Goal: Information Seeking & Learning: Learn about a topic

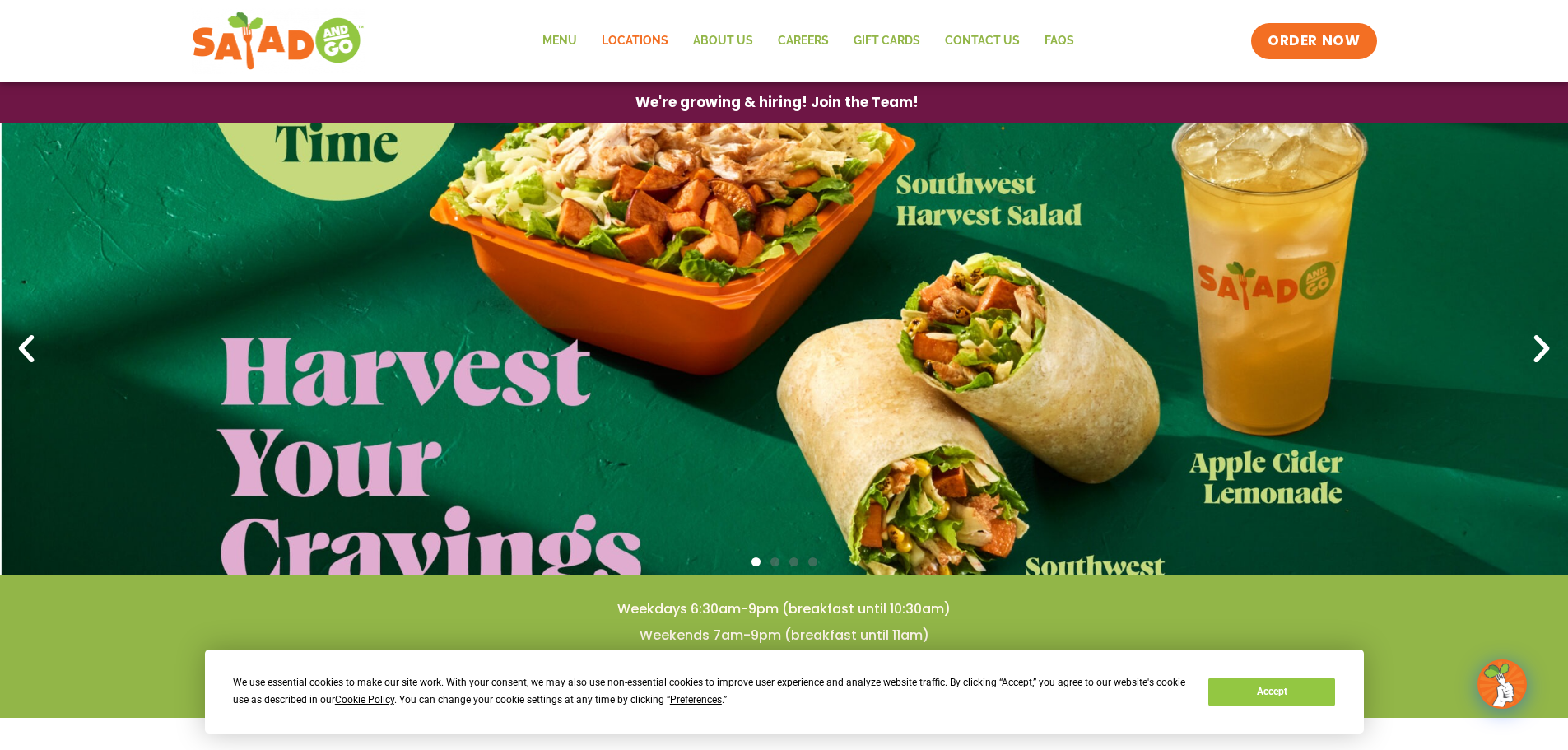
click at [652, 43] on link "Locations" at bounding box center [634, 42] width 91 height 38
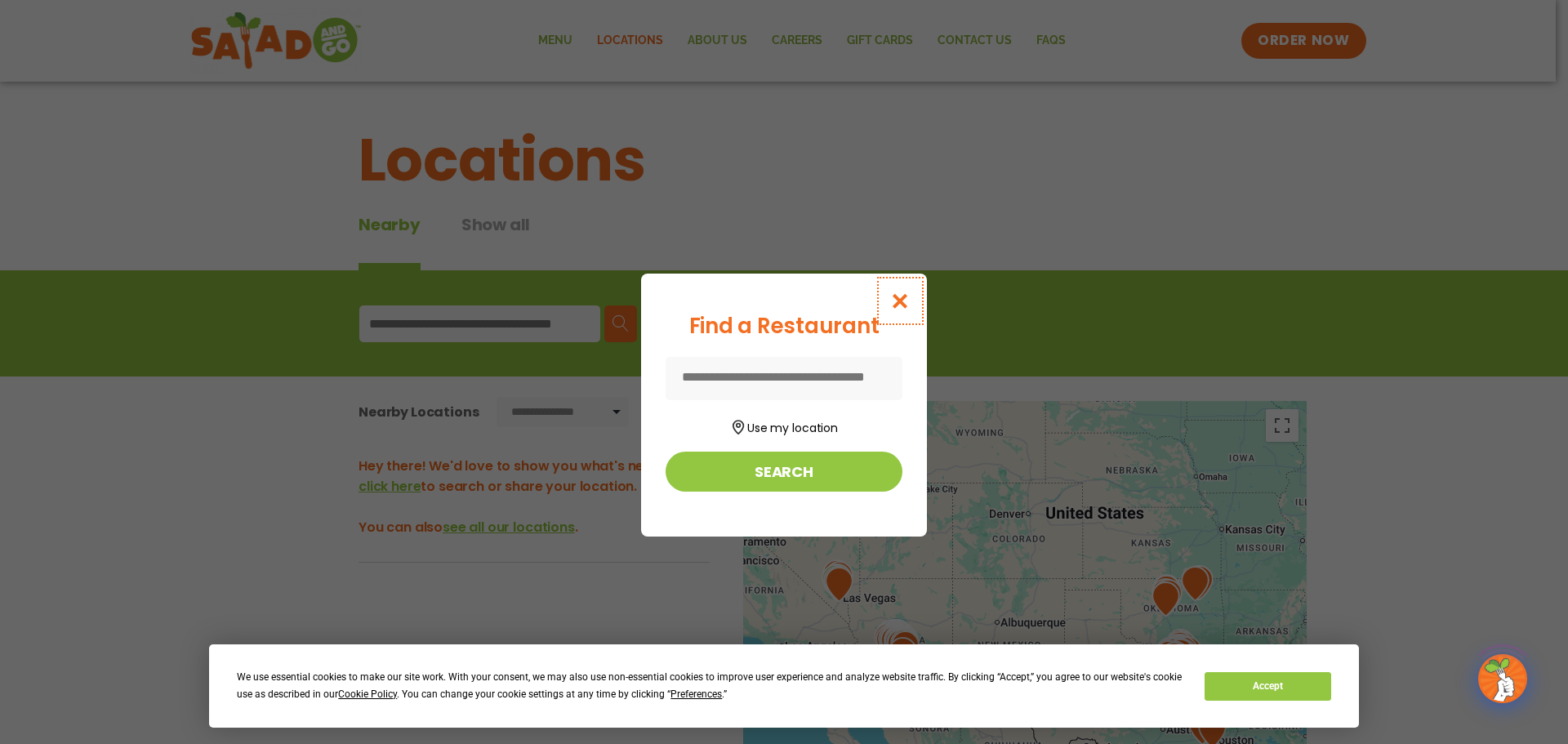
click at [904, 303] on icon "Close modal" at bounding box center [900, 301] width 21 height 17
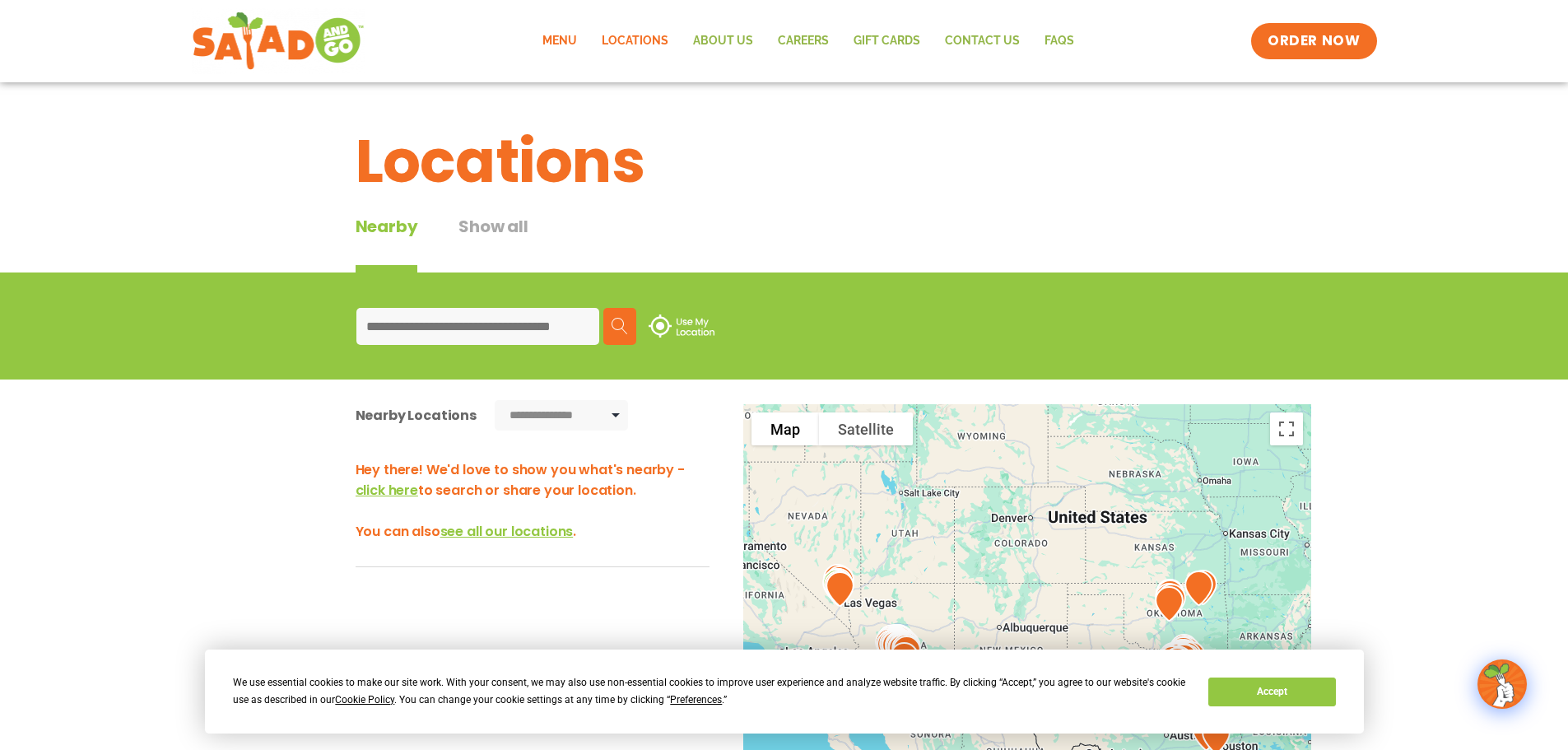
click at [552, 32] on link "Menu" at bounding box center [560, 42] width 60 height 38
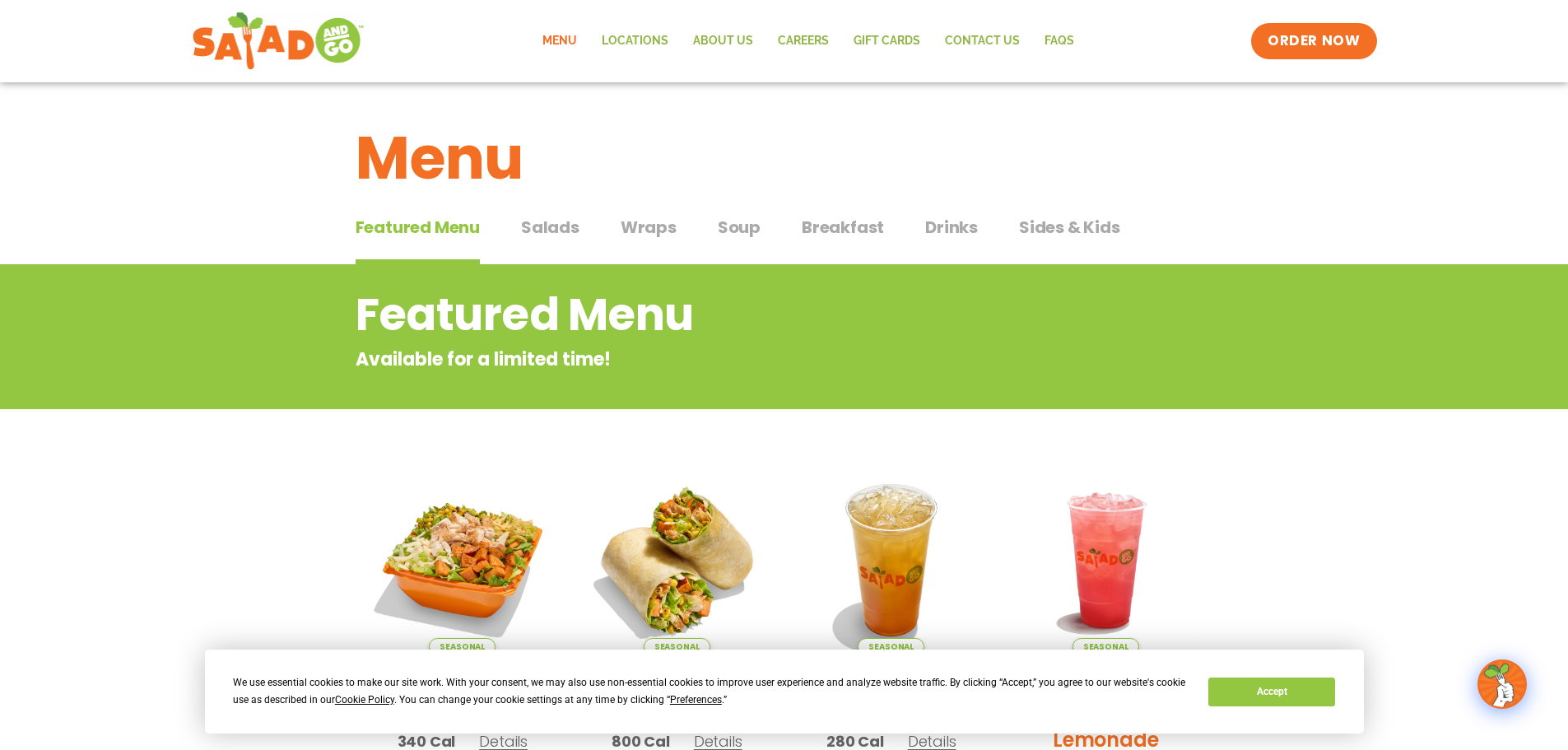
click at [540, 223] on span "Salads" at bounding box center [550, 226] width 59 height 24
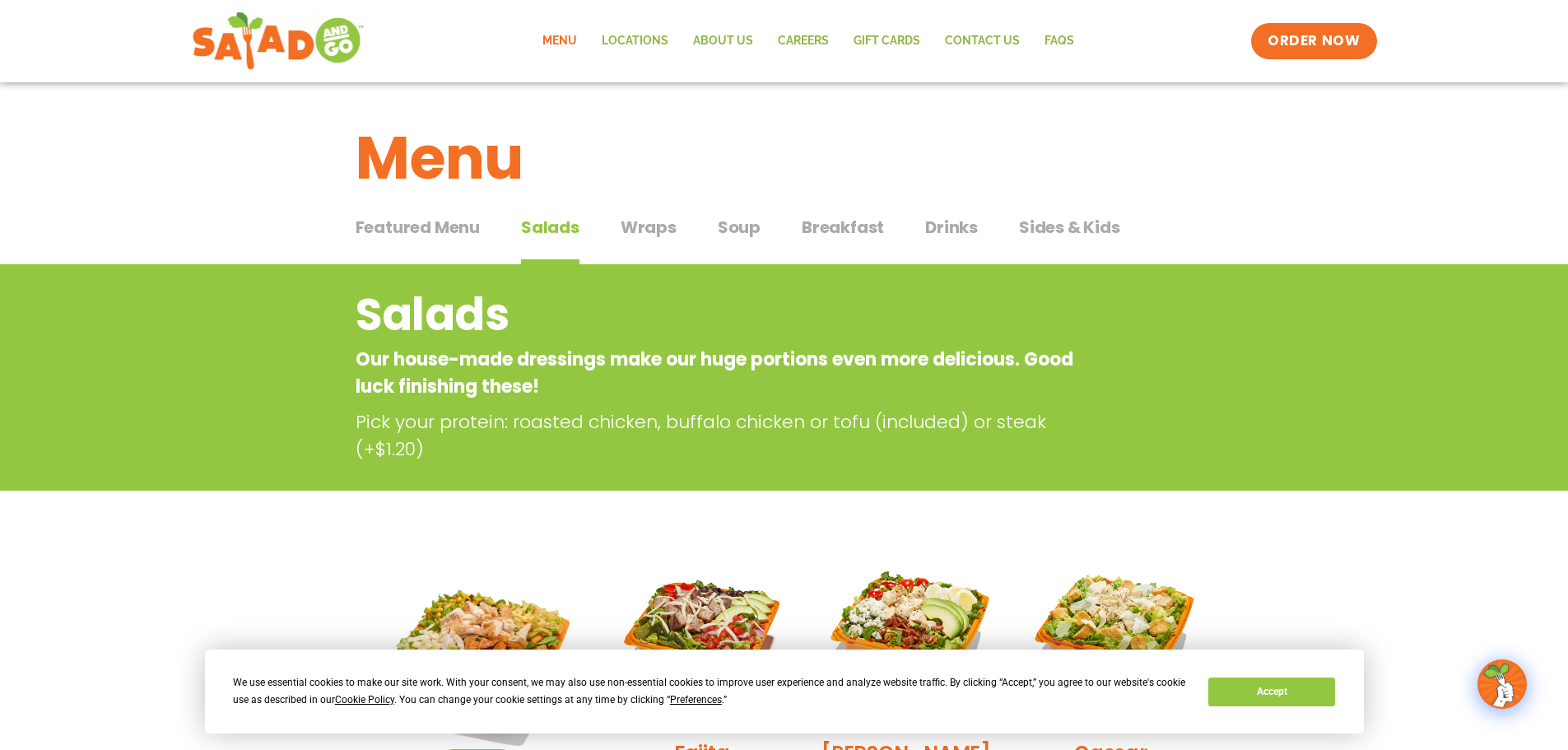
click at [419, 229] on span "Featured Menu" at bounding box center [417, 226] width 124 height 24
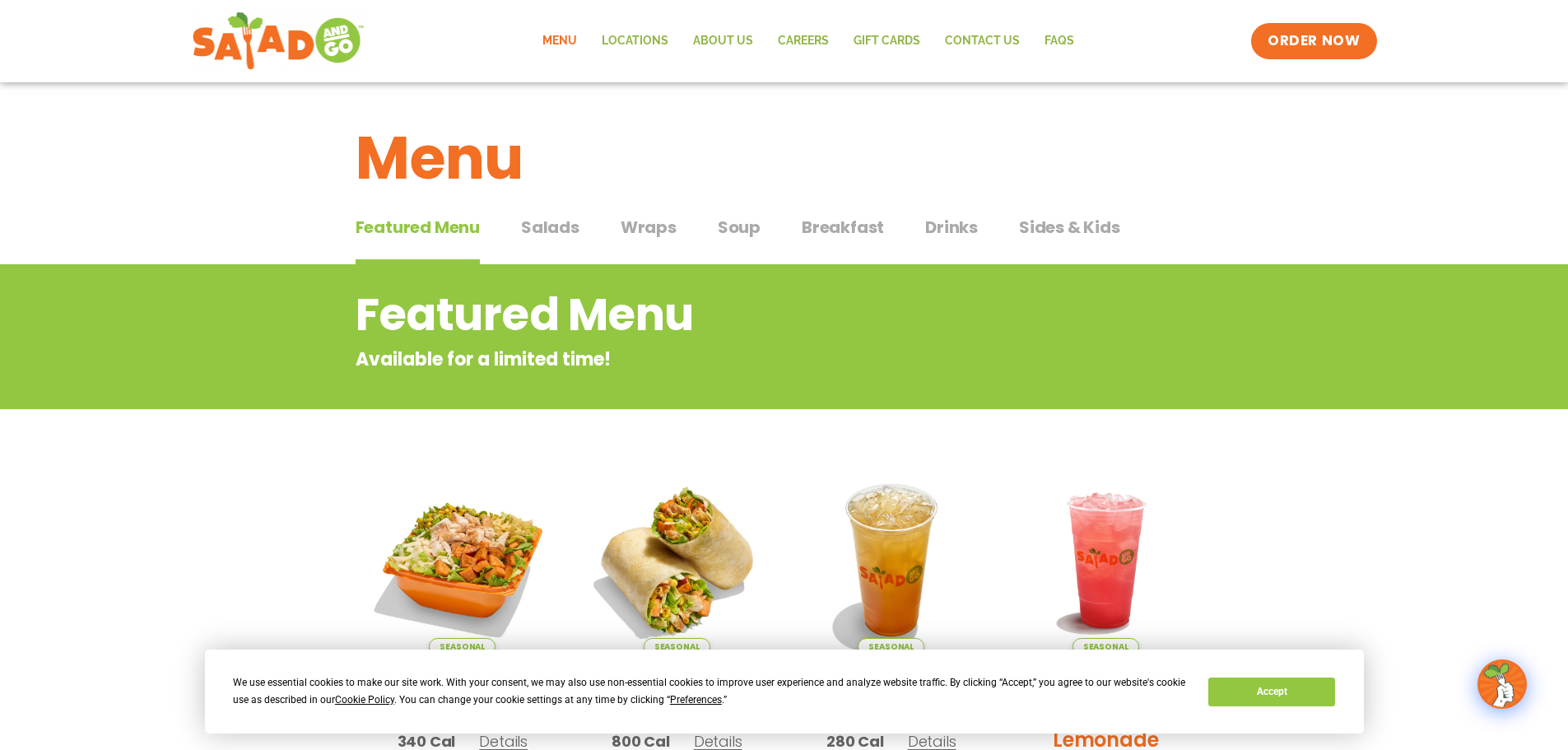
click at [954, 229] on span "Drinks" at bounding box center [952, 226] width 52 height 24
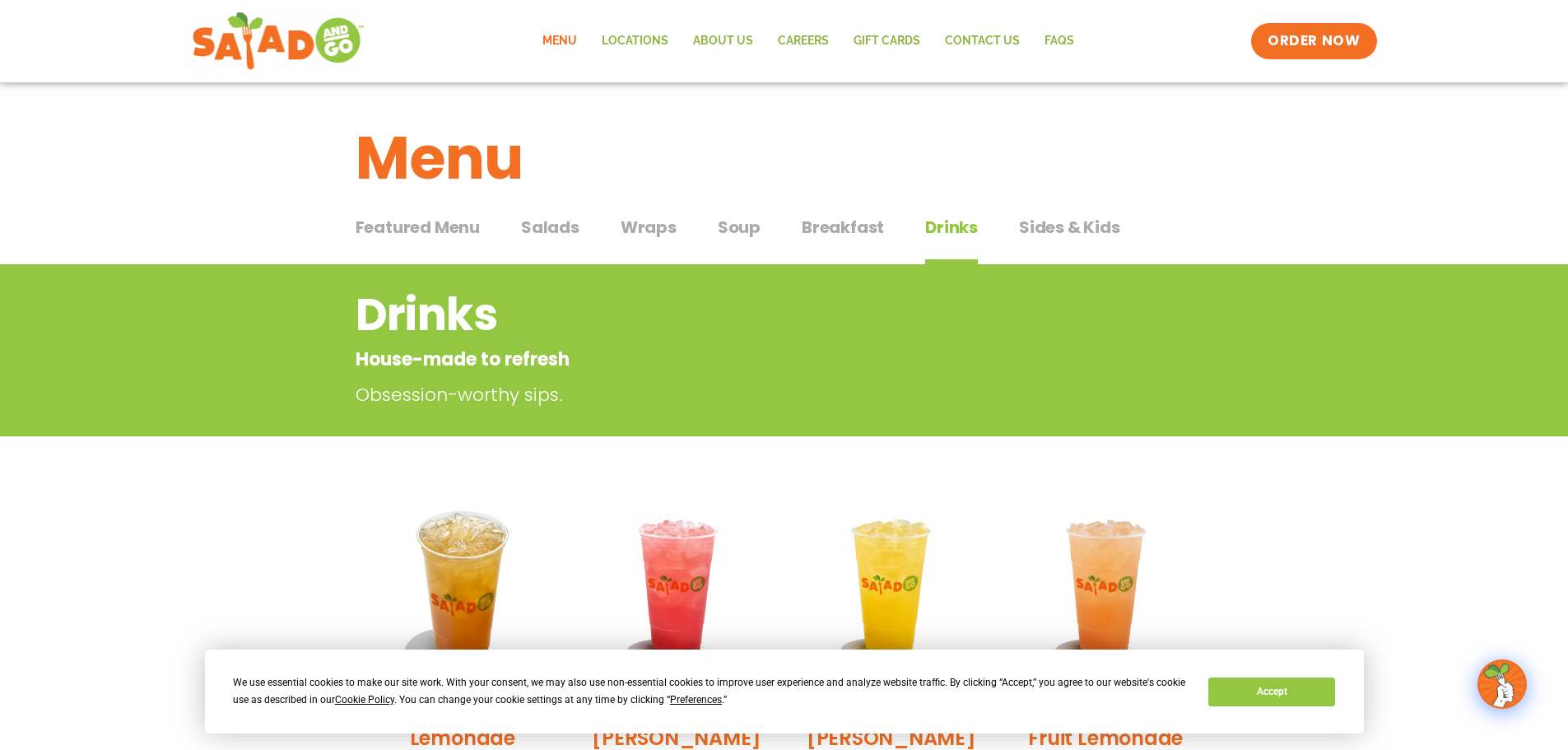
click at [732, 224] on span "Soup" at bounding box center [738, 226] width 43 height 24
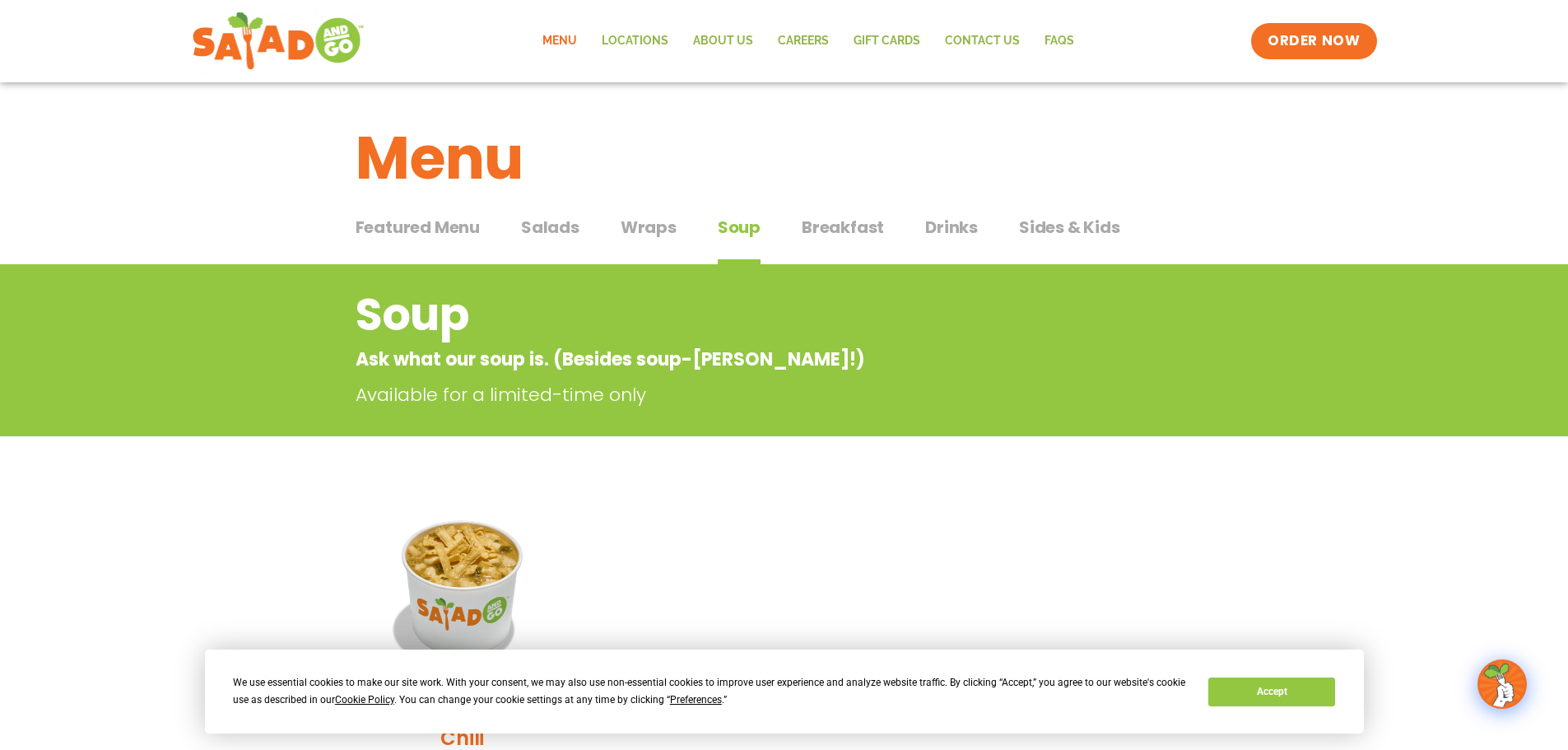
click at [839, 217] on span "Breakfast" at bounding box center [842, 226] width 82 height 24
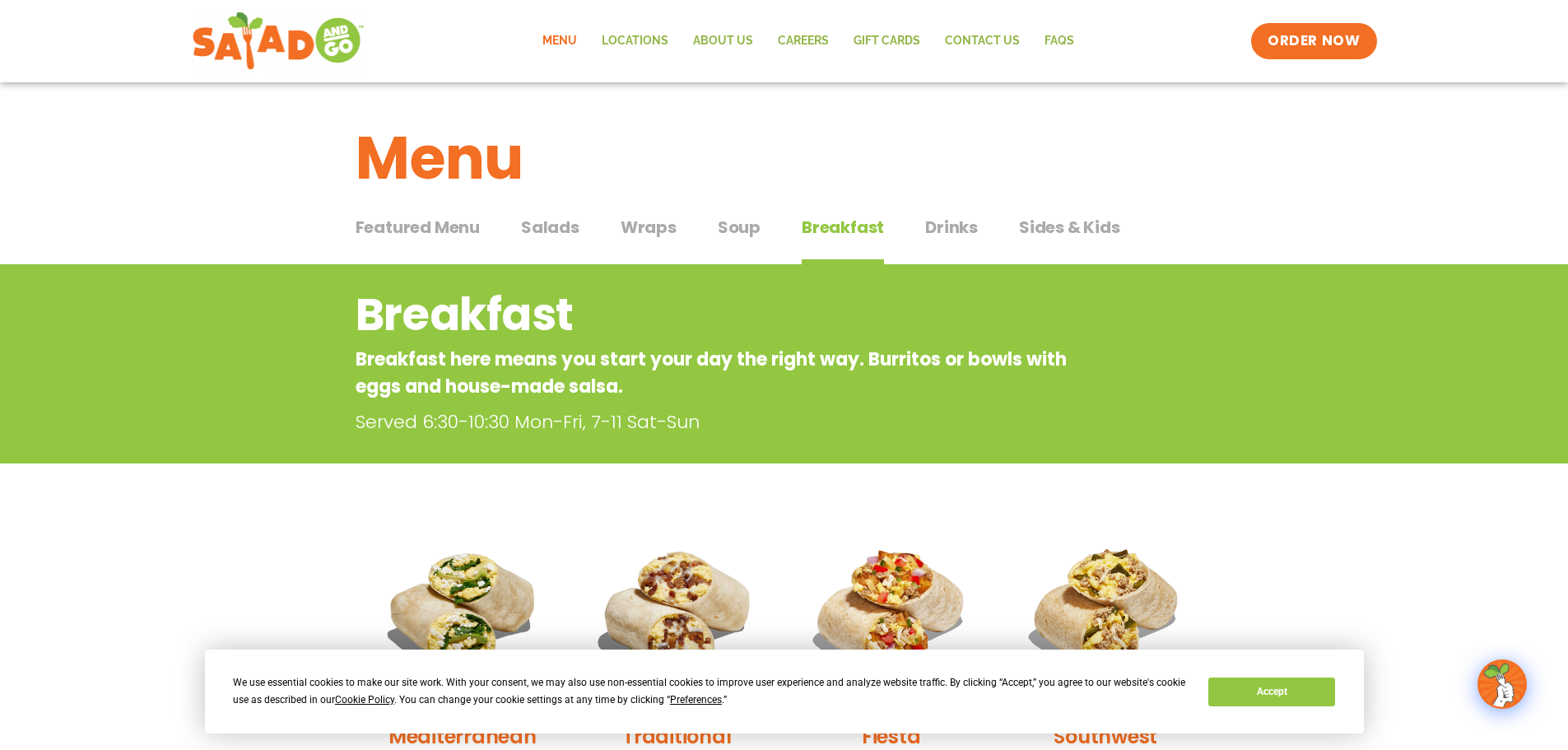
click at [726, 235] on span "Soup" at bounding box center [738, 226] width 43 height 24
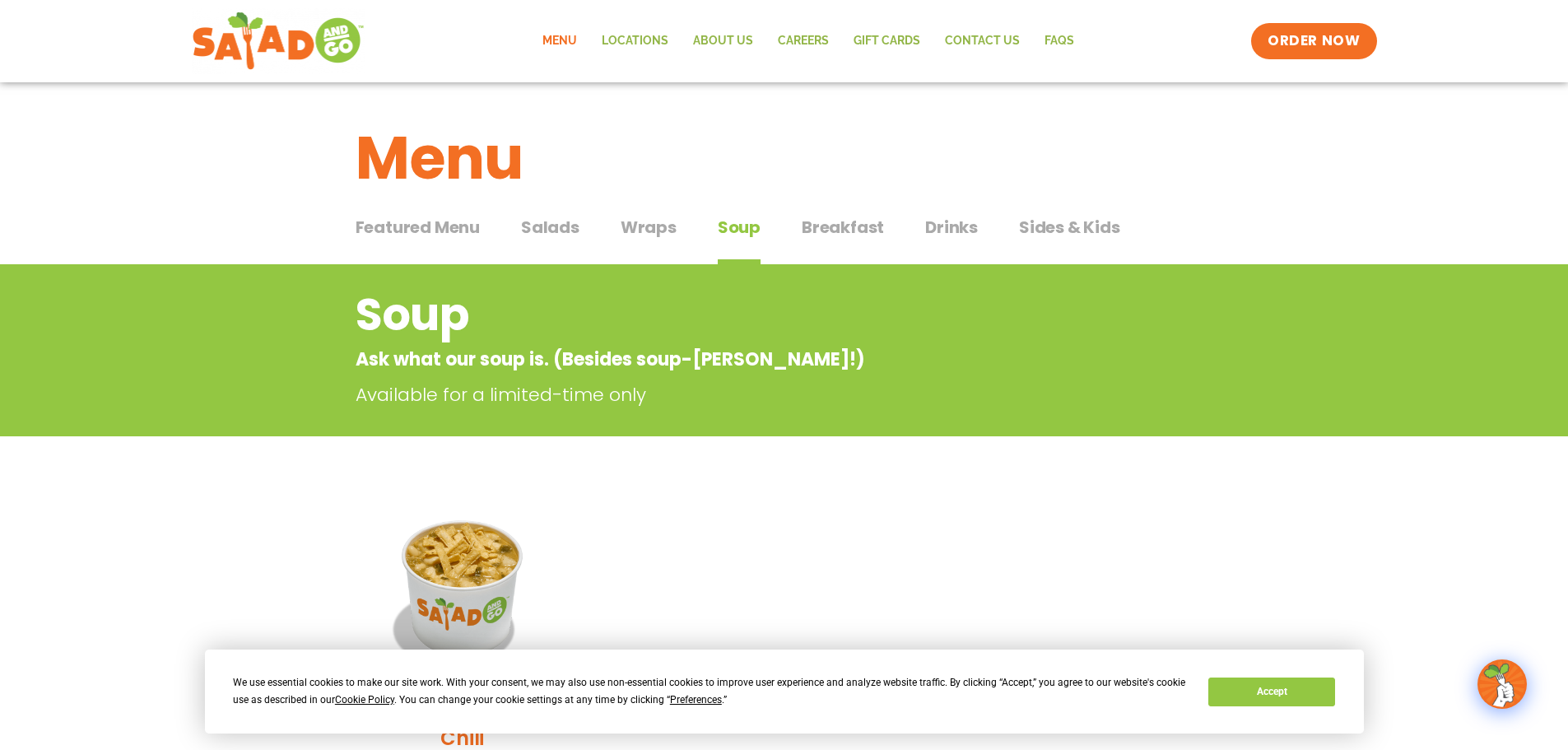
click at [638, 230] on span "Wraps" at bounding box center [649, 226] width 56 height 24
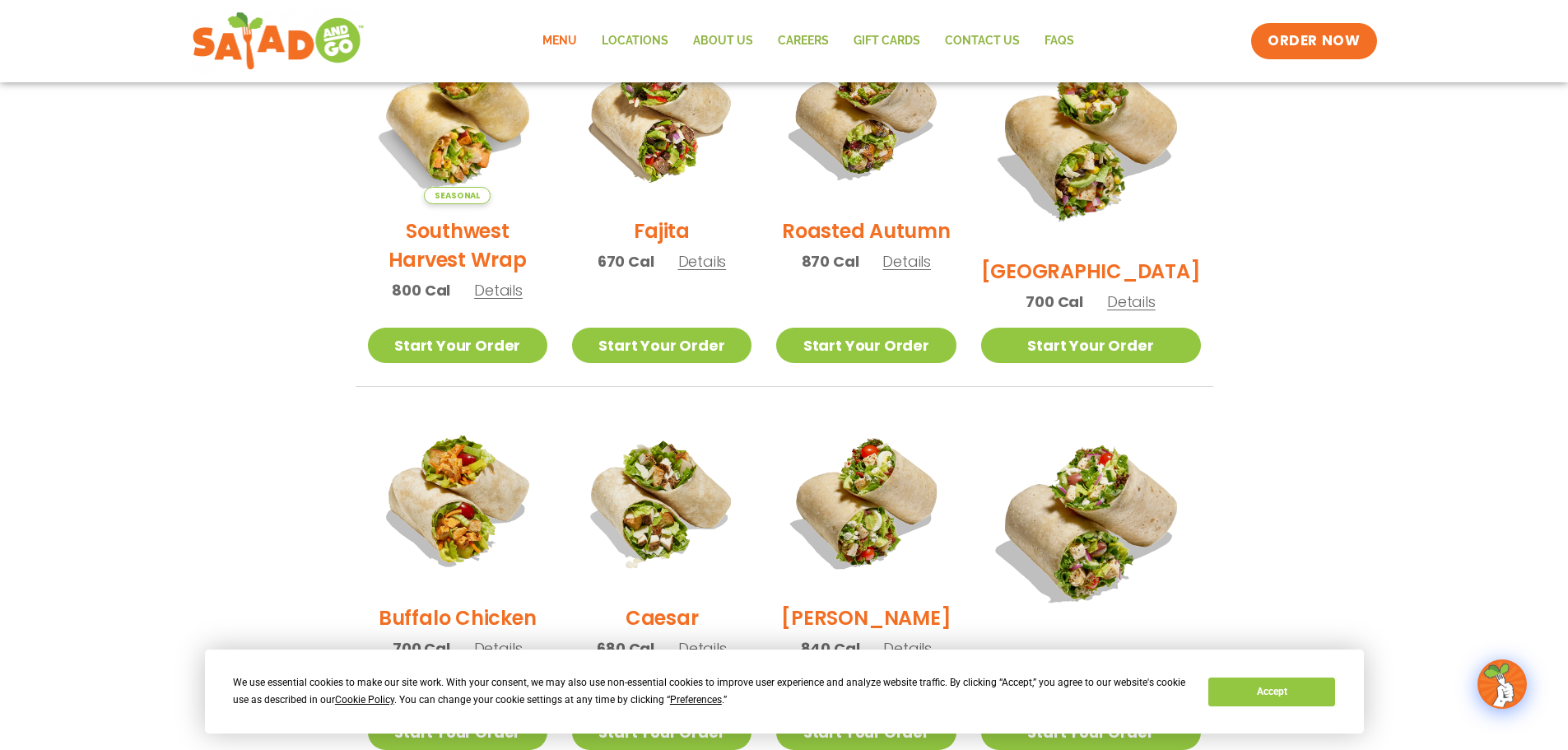
scroll to position [741, 0]
